Goal: Information Seeking & Learning: Check status

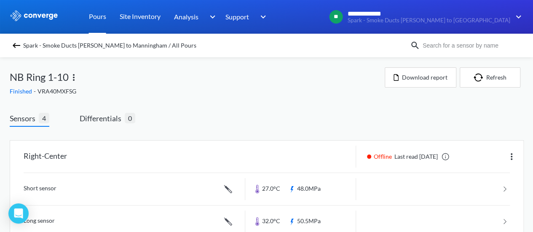
click at [94, 18] on link "Pours" at bounding box center [97, 17] width 17 height 34
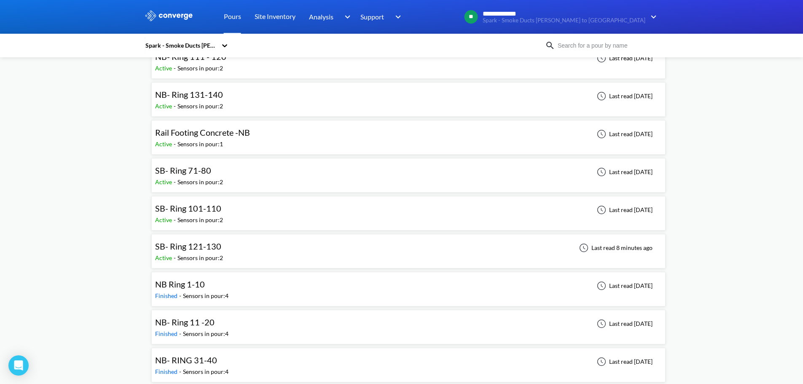
scroll to position [211, 0]
click at [241, 216] on div "SB- Ring 101-110 Active - Sensors in pour: 2 Last read [DATE]" at bounding box center [408, 212] width 507 height 27
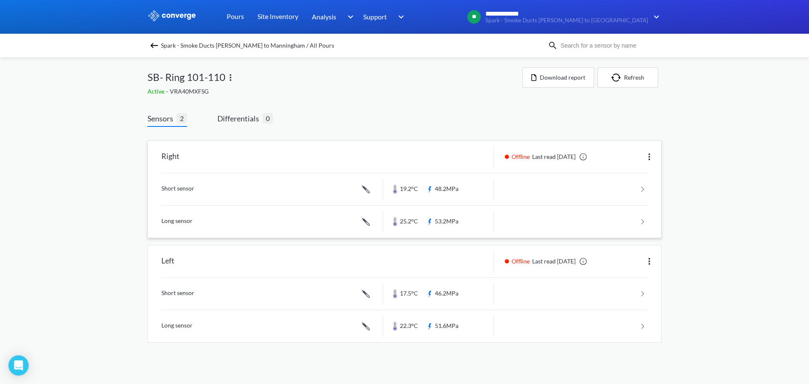
click at [454, 185] on link at bounding box center [404, 189] width 486 height 32
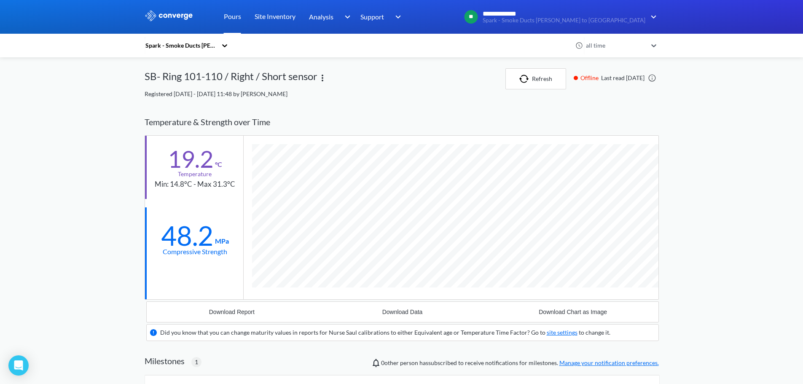
click at [231, 18] on link "Pours" at bounding box center [232, 17] width 17 height 34
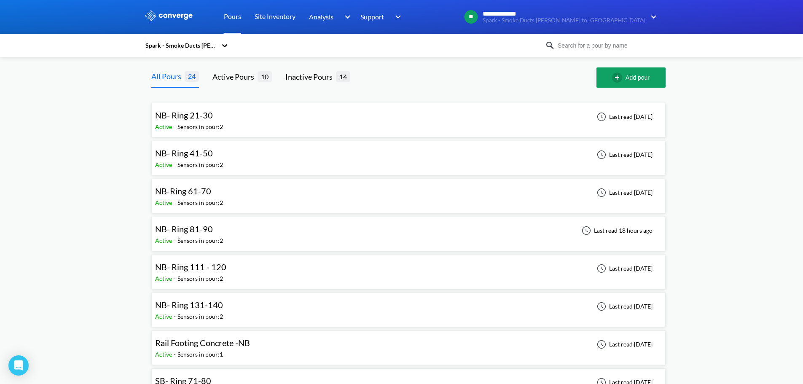
click at [202, 231] on span "NB- Ring 81-90" at bounding box center [184, 229] width 58 height 10
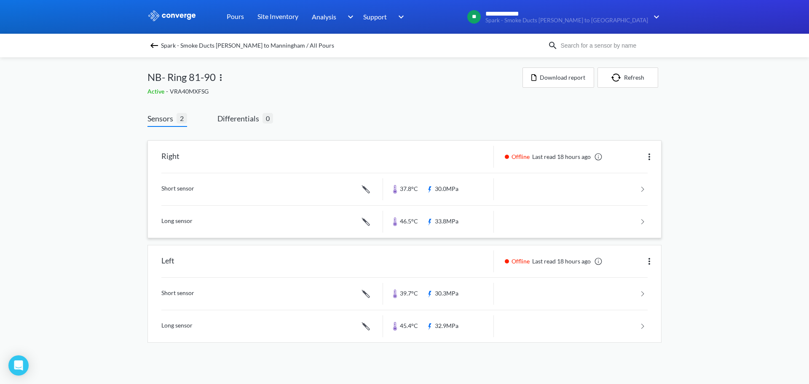
click at [464, 188] on link at bounding box center [404, 189] width 486 height 32
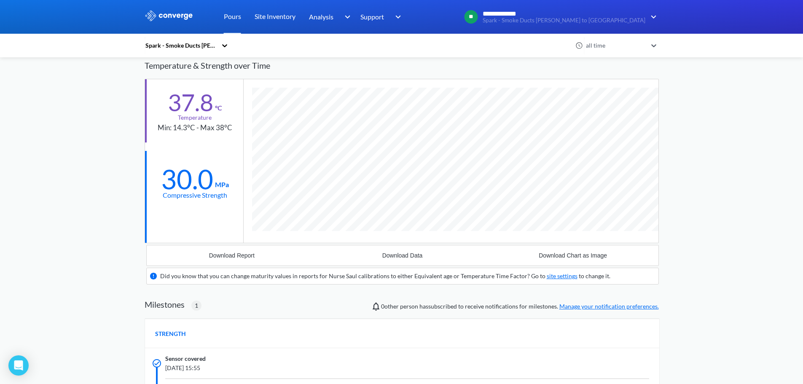
scroll to position [42, 0]
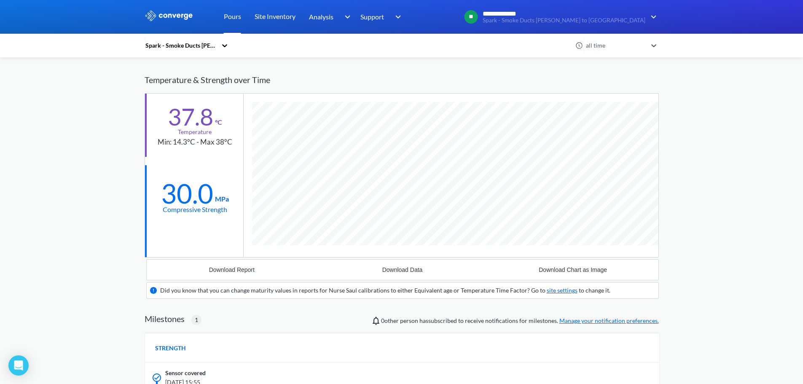
click at [237, 19] on link "Pours" at bounding box center [232, 17] width 17 height 34
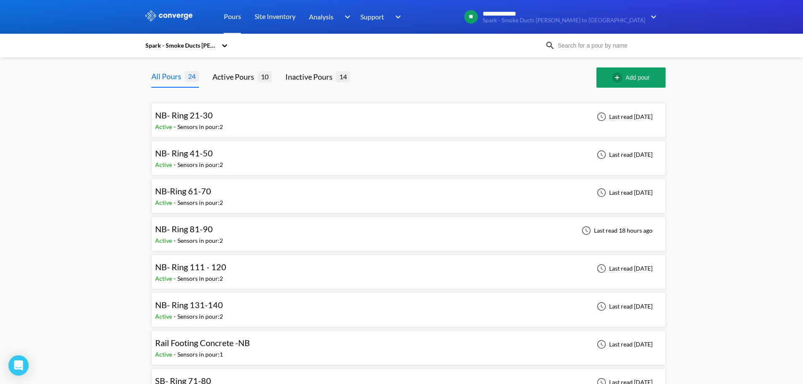
click at [213, 232] on span "NB- Ring 131-140" at bounding box center [189, 305] width 68 height 10
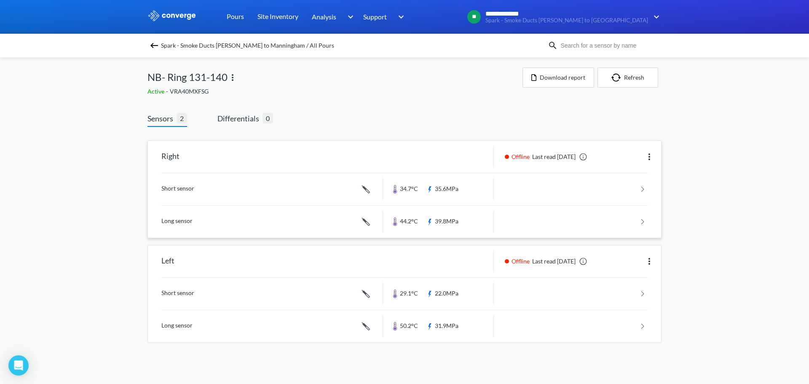
click at [458, 185] on link at bounding box center [404, 189] width 486 height 32
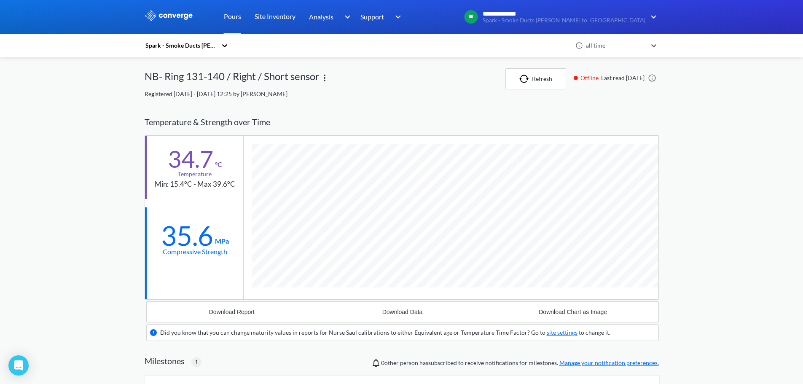
scroll to position [558, 514]
click at [238, 18] on link "Pours" at bounding box center [232, 17] width 17 height 34
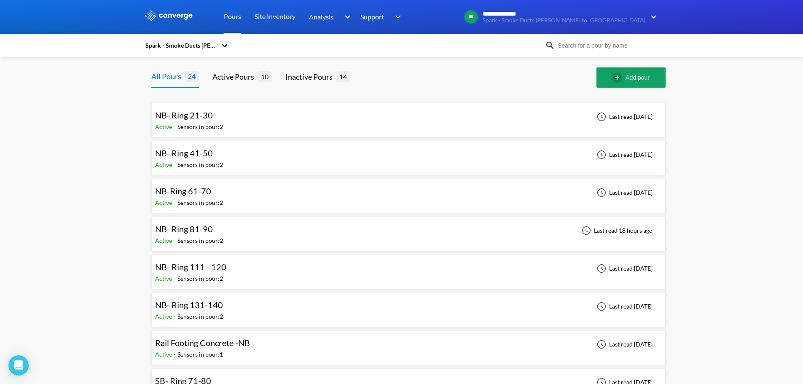
click at [207, 232] on span "NB- Ring 131-140" at bounding box center [189, 305] width 68 height 10
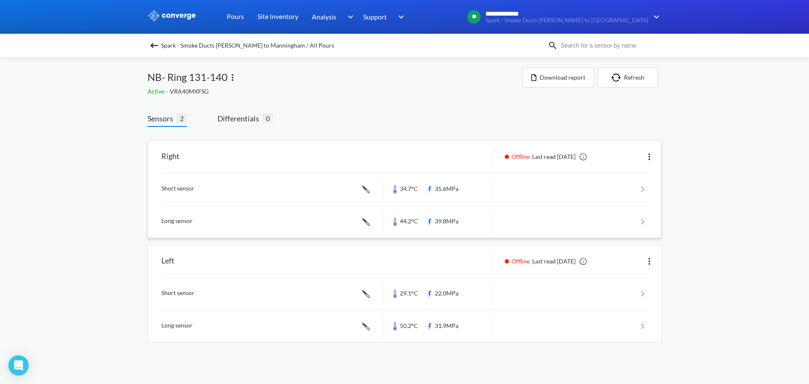
click at [448, 188] on link at bounding box center [404, 189] width 486 height 32
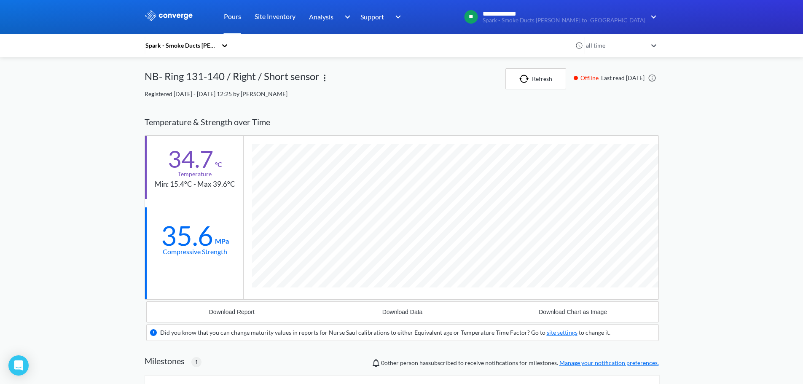
scroll to position [558, 514]
click at [228, 18] on link "Pours" at bounding box center [232, 17] width 17 height 34
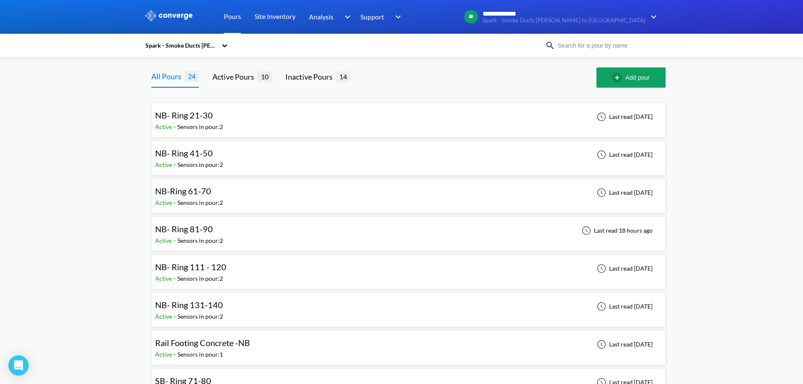
click at [207, 232] on span "NB- Ring 111 - 120" at bounding box center [190, 267] width 71 height 10
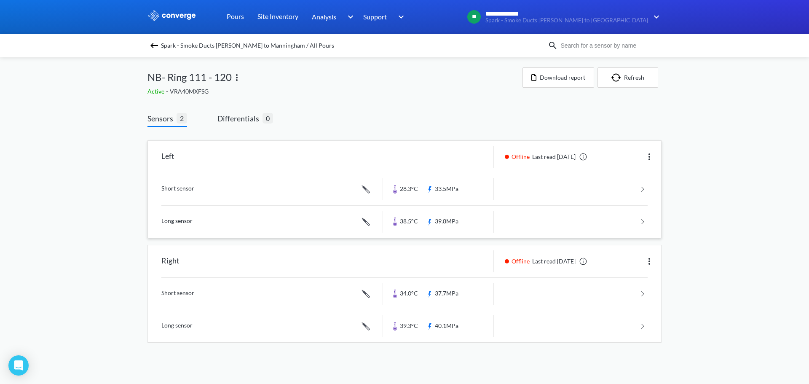
click at [426, 188] on link at bounding box center [404, 189] width 486 height 32
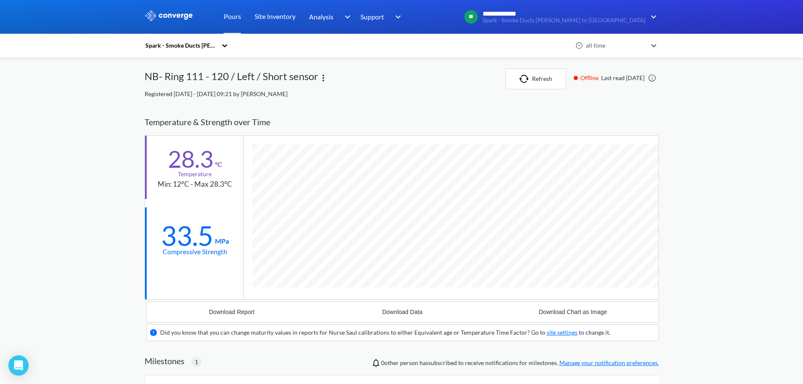
scroll to position [558, 514]
click at [234, 14] on link "Pours" at bounding box center [232, 17] width 17 height 34
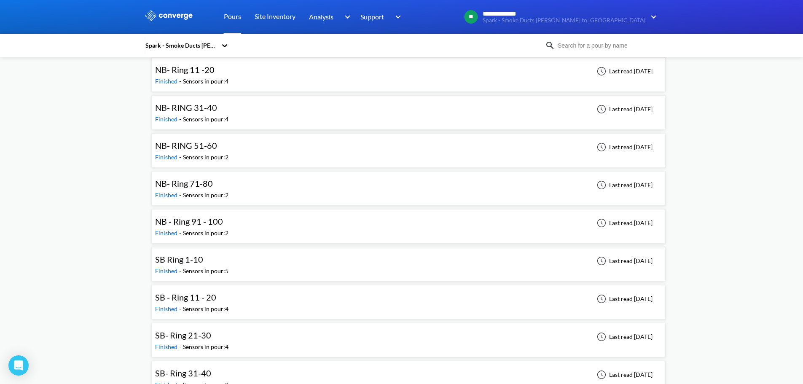
scroll to position [464, 0]
click at [224, 218] on div "NB - Ring 91 - 100" at bounding box center [191, 220] width 73 height 13
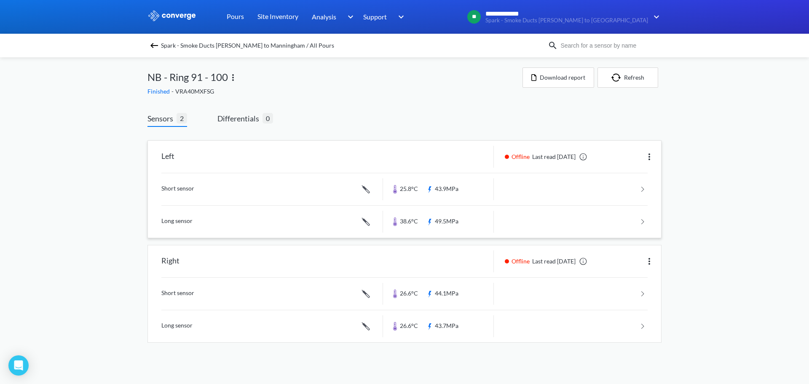
click at [486, 184] on link at bounding box center [404, 189] width 486 height 32
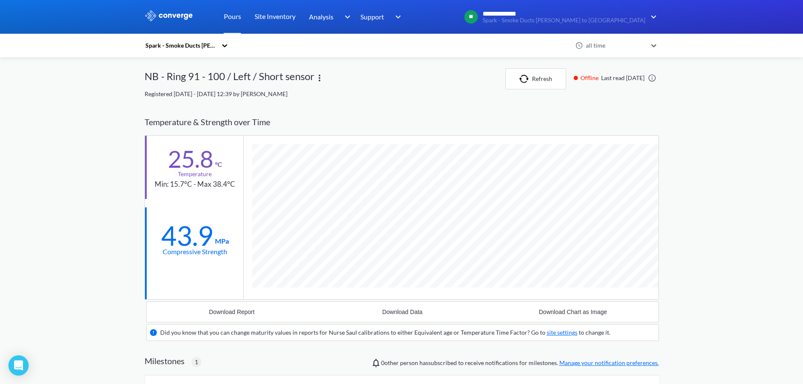
scroll to position [558, 514]
click at [234, 17] on link "Pours" at bounding box center [232, 17] width 17 height 34
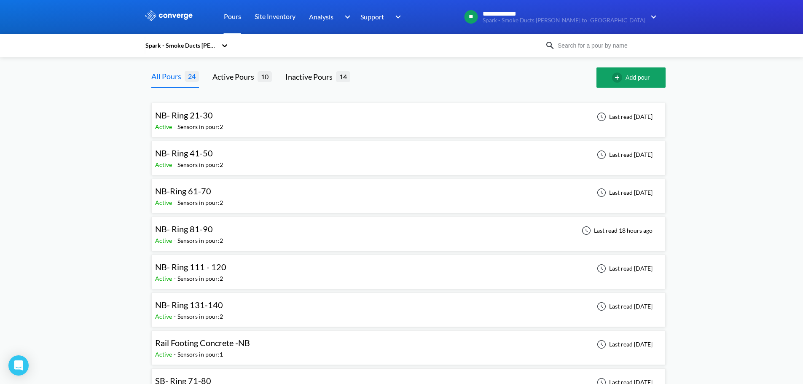
click at [198, 228] on span "NB- Ring 81-90" at bounding box center [184, 229] width 58 height 10
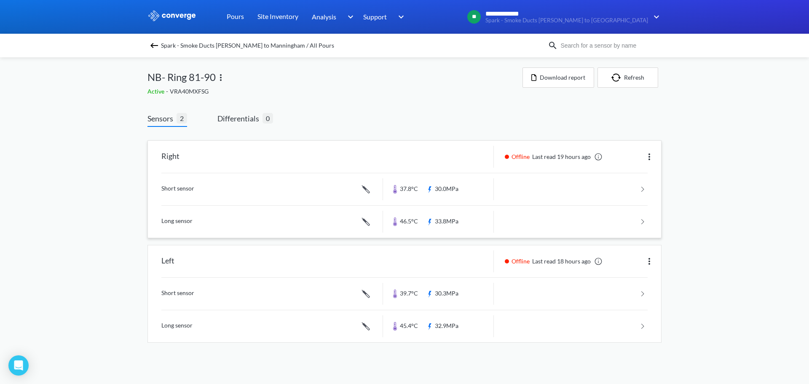
click at [467, 180] on link at bounding box center [404, 189] width 486 height 32
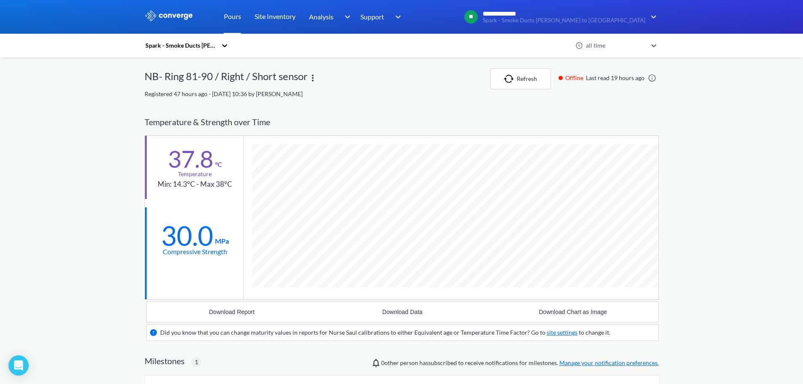
scroll to position [558, 514]
click at [539, 4] on div at bounding box center [401, 17] width 803 height 34
click at [232, 20] on link "Pours" at bounding box center [232, 17] width 17 height 34
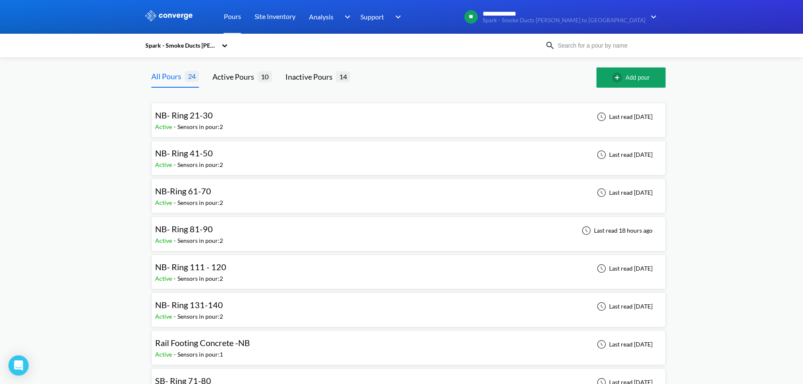
click at [194, 191] on span "NB-Ring 61-70" at bounding box center [183, 191] width 56 height 10
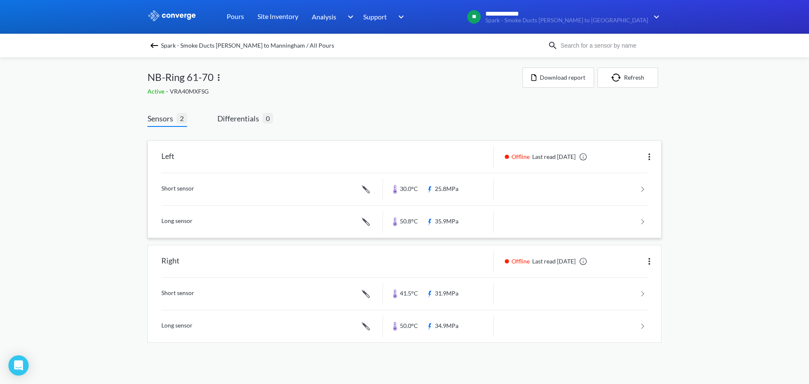
click at [464, 184] on link at bounding box center [404, 189] width 486 height 32
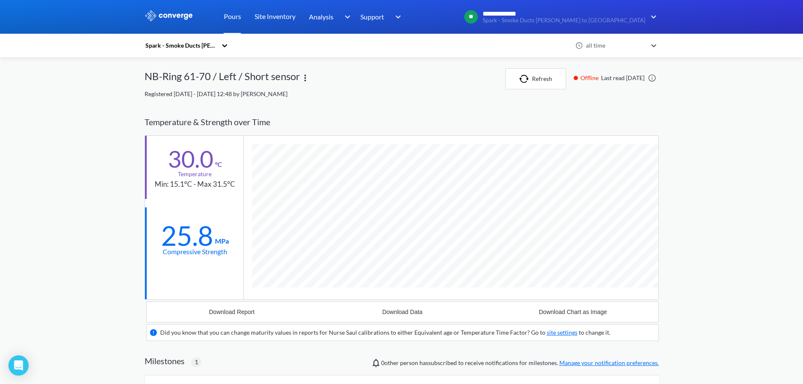
scroll to position [558, 514]
click at [539, 14] on div at bounding box center [401, 17] width 803 height 34
click at [236, 16] on link "Pours" at bounding box center [232, 17] width 17 height 34
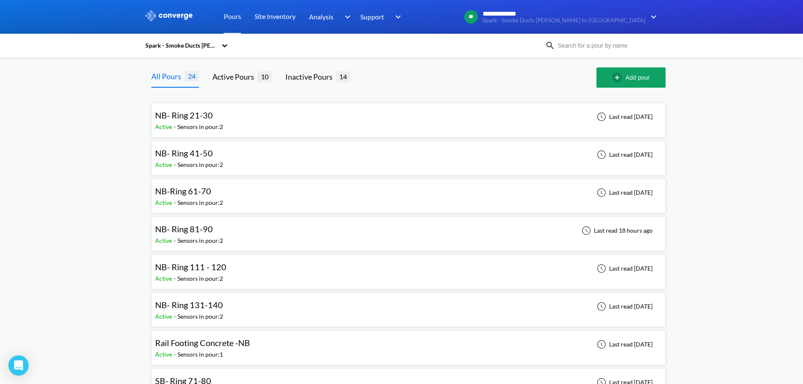
click at [203, 156] on span "NB- Ring 41-50" at bounding box center [184, 153] width 58 height 10
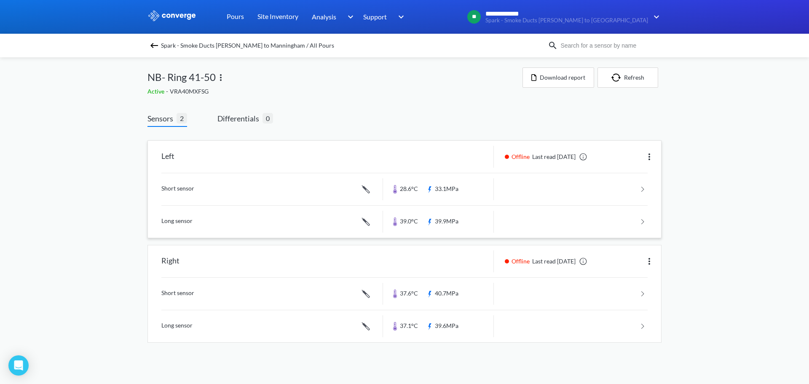
click at [442, 187] on link at bounding box center [404, 189] width 486 height 32
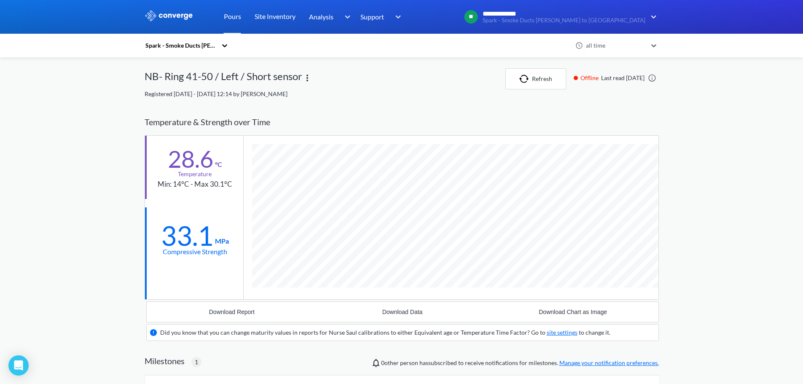
scroll to position [558, 514]
click at [539, 13] on div at bounding box center [401, 17] width 803 height 34
click at [238, 18] on link "Pours" at bounding box center [232, 17] width 17 height 34
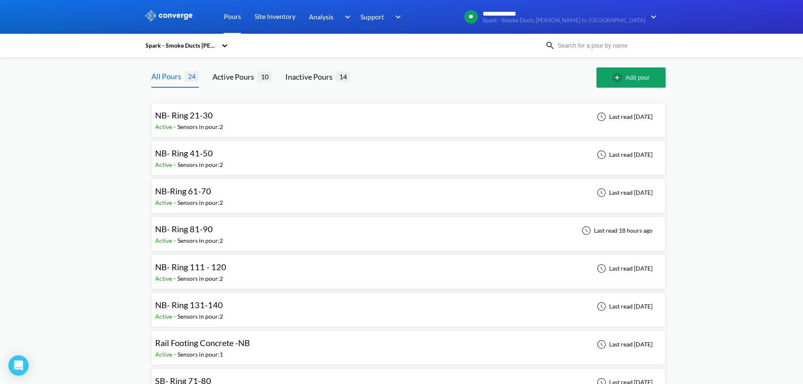
click at [210, 118] on span "NB- Ring 21-30" at bounding box center [184, 115] width 58 height 10
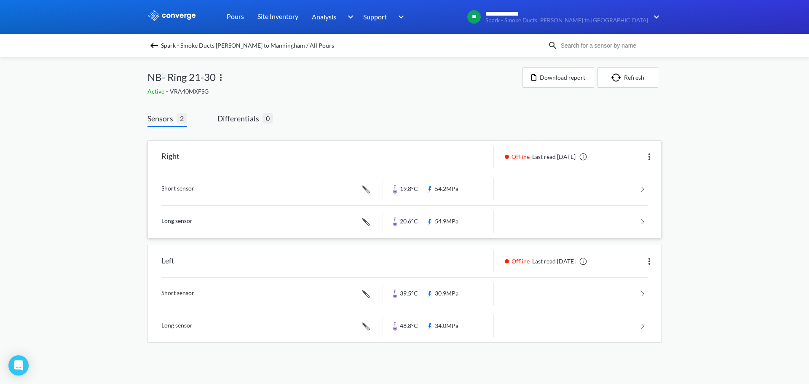
click at [461, 186] on link at bounding box center [404, 189] width 486 height 32
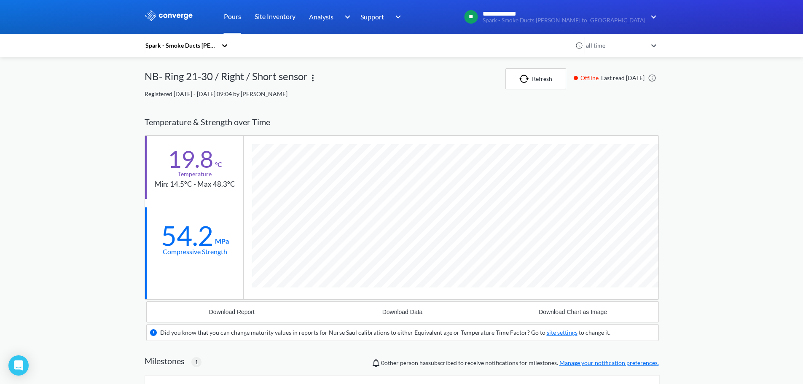
scroll to position [558, 514]
